Goal: Task Accomplishment & Management: Use online tool/utility

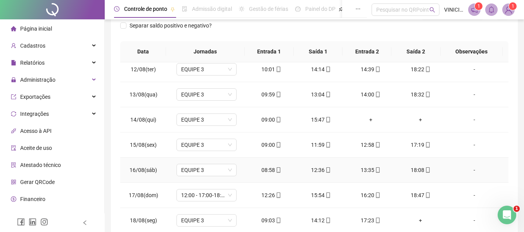
scroll to position [274, 0]
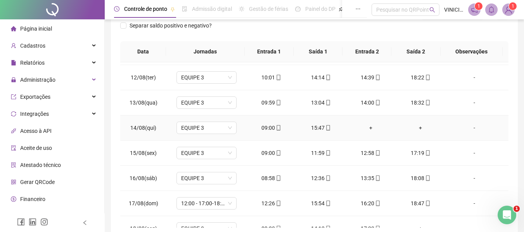
click at [364, 127] on div "+" at bounding box center [370, 128] width 37 height 9
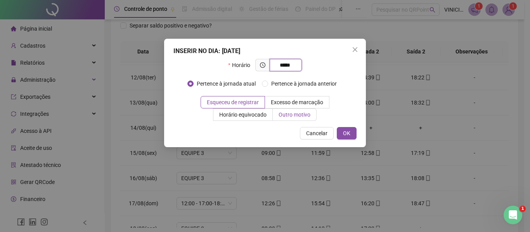
type input "*****"
click at [292, 116] on span "Outro motivo" at bounding box center [294, 115] width 32 height 6
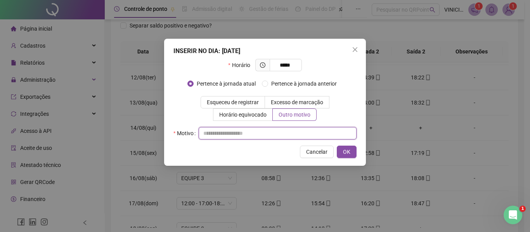
click at [292, 133] on input "text" at bounding box center [277, 133] width 158 height 12
type input "*"
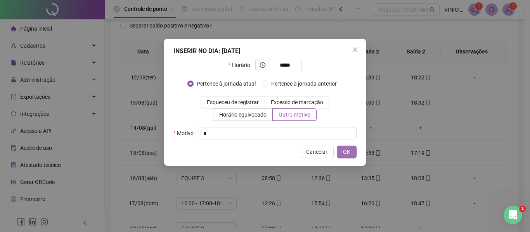
click at [346, 147] on button "OK" at bounding box center [347, 152] width 20 height 12
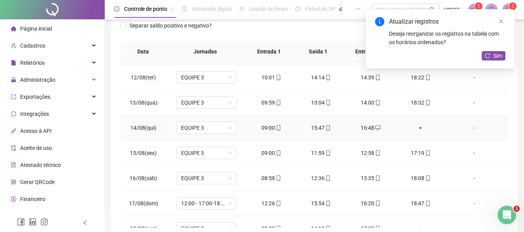
click at [413, 129] on div "+" at bounding box center [420, 128] width 37 height 9
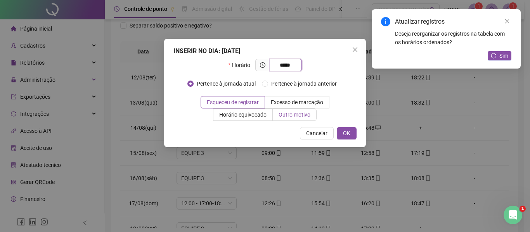
type input "*****"
click at [284, 117] on span "Outro motivo" at bounding box center [294, 115] width 32 height 6
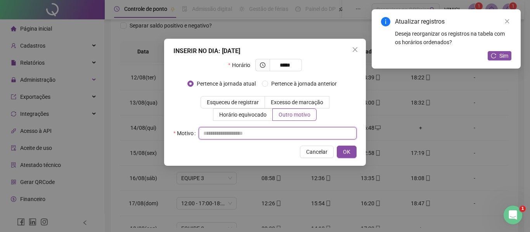
click at [284, 133] on input "text" at bounding box center [277, 133] width 158 height 12
type input "*"
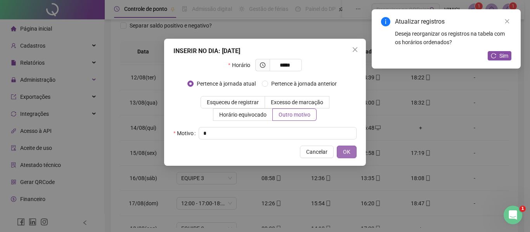
click at [346, 152] on span "OK" at bounding box center [346, 152] width 7 height 9
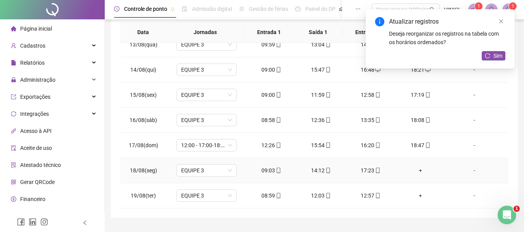
scroll to position [155, 0]
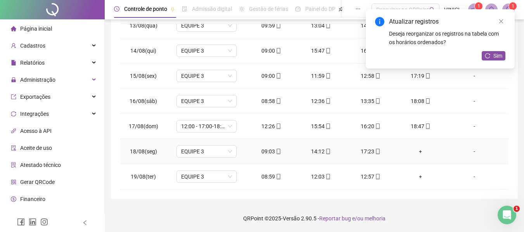
click at [415, 152] on div "+" at bounding box center [420, 151] width 37 height 9
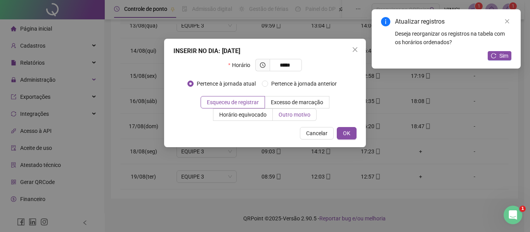
type input "*****"
click at [288, 117] on span "Outro motivo" at bounding box center [294, 115] width 32 height 6
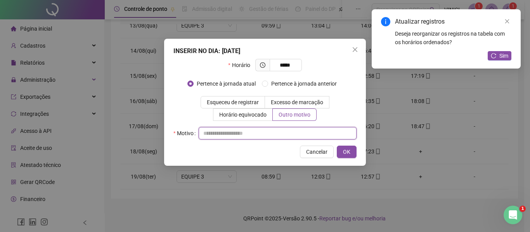
click at [287, 128] on input "text" at bounding box center [277, 133] width 158 height 12
type input "*"
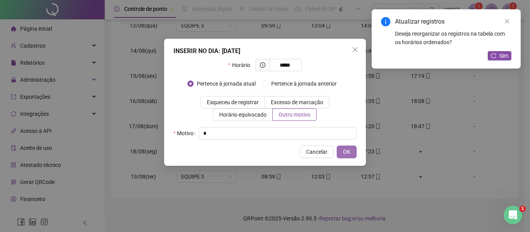
click at [352, 147] on button "OK" at bounding box center [347, 152] width 20 height 12
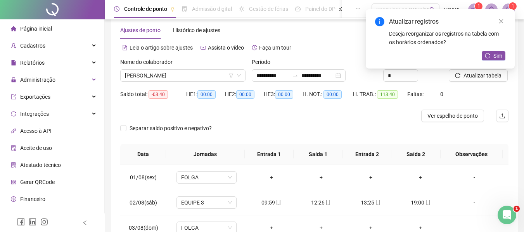
scroll to position [0, 0]
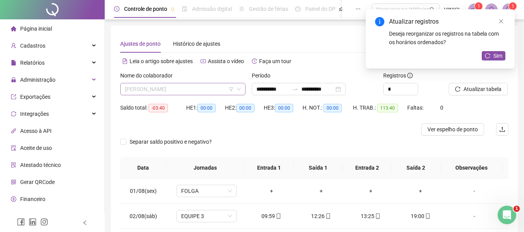
click at [198, 86] on span "[PERSON_NAME]" at bounding box center [183, 89] width 116 height 12
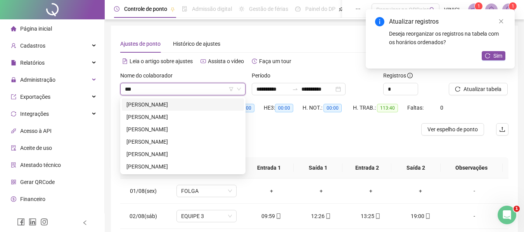
type input "****"
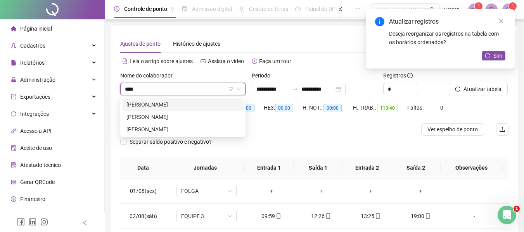
click at [200, 110] on div "[PERSON_NAME]" at bounding box center [183, 104] width 122 height 12
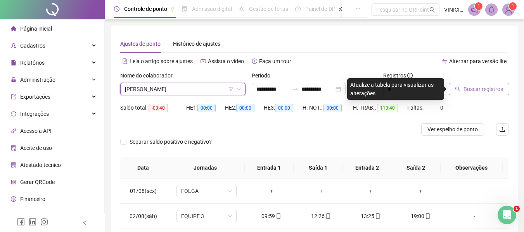
click at [460, 92] on button "Buscar registros" at bounding box center [479, 89] width 60 height 12
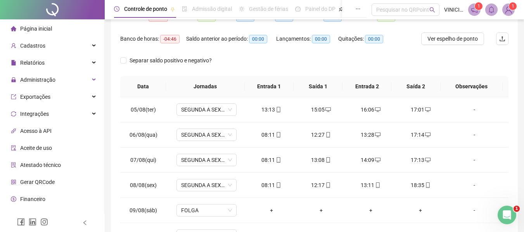
scroll to position [9, 0]
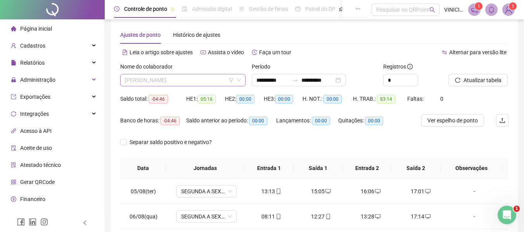
click at [220, 85] on span "[PERSON_NAME]" at bounding box center [183, 80] width 116 height 12
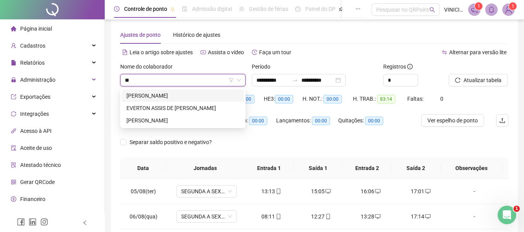
type input "***"
click at [207, 105] on div "EVERTON ASSIS DE [PERSON_NAME]" at bounding box center [182, 108] width 113 height 9
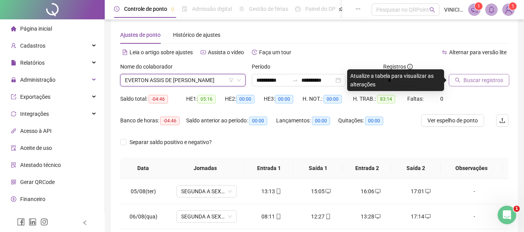
click at [495, 79] on span "Buscar registros" at bounding box center [483, 80] width 40 height 9
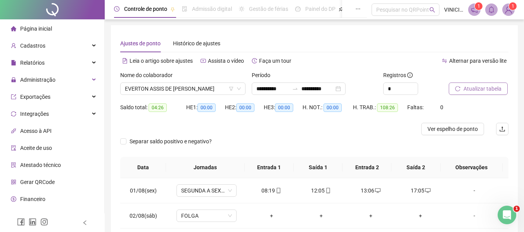
scroll to position [0, 0]
click at [466, 85] on span "Atualizar tabela" at bounding box center [482, 89] width 38 height 9
click at [211, 87] on span "EVERTON ASSIS DE [PERSON_NAME]" at bounding box center [183, 89] width 116 height 12
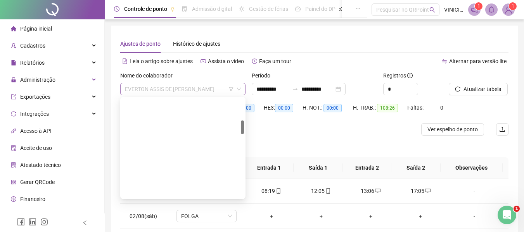
scroll to position [161, 0]
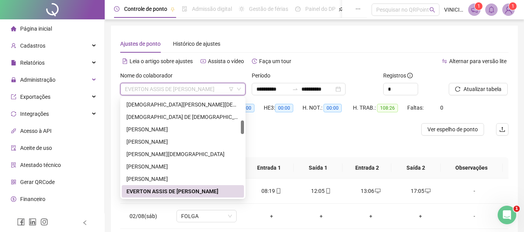
type input "*"
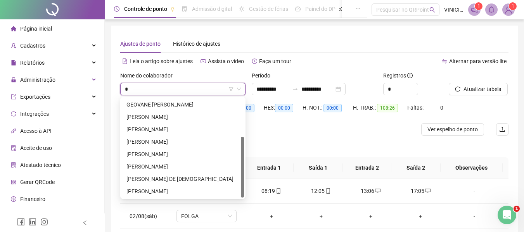
type input "**"
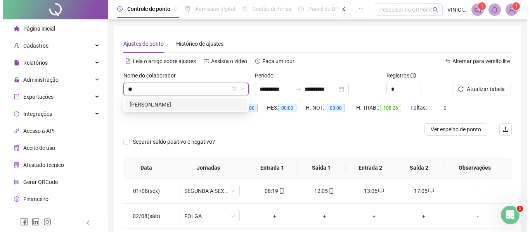
scroll to position [0, 0]
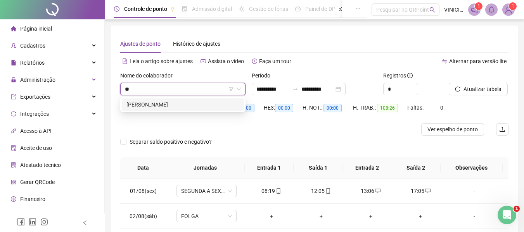
click at [206, 101] on div "[PERSON_NAME]" at bounding box center [182, 104] width 113 height 9
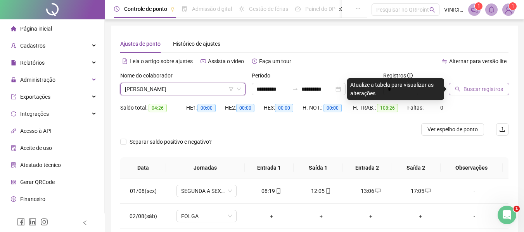
click at [471, 86] on span "Buscar registros" at bounding box center [483, 89] width 40 height 9
